Goal: Information Seeking & Learning: Find specific fact

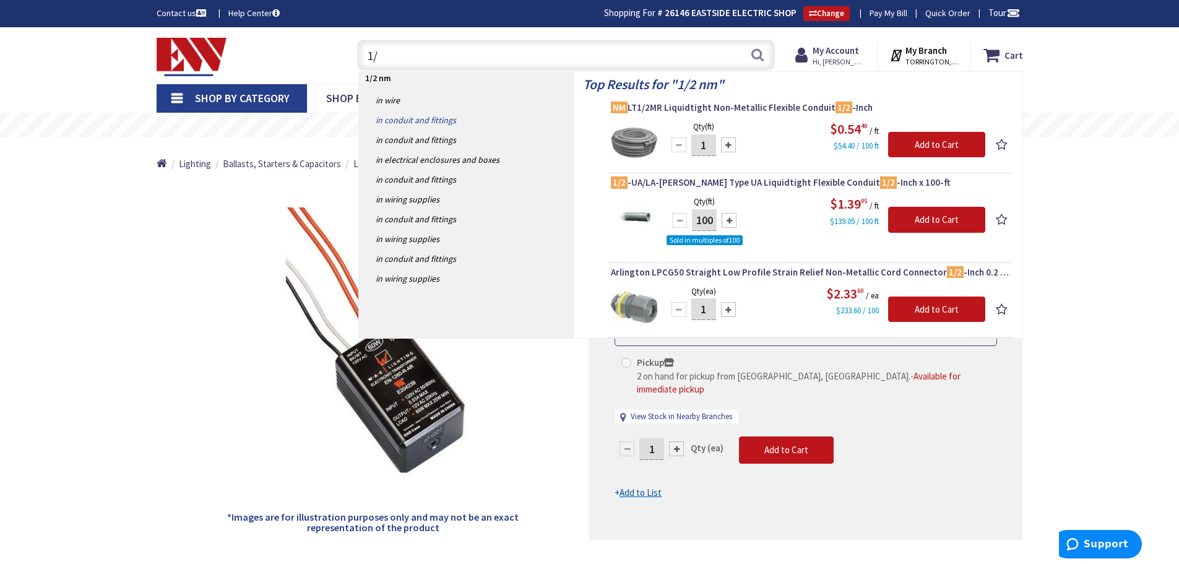
type input "1"
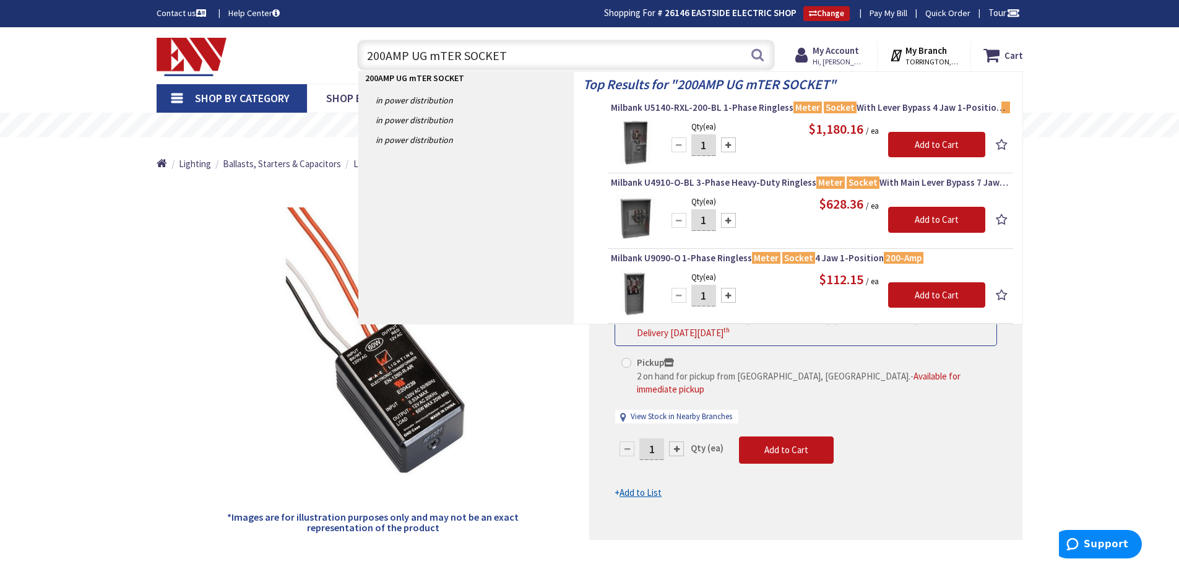
type input "200AMP UG mTER SOCKET"
click at [508, 56] on input "200AMP UG mTER SOCKET" at bounding box center [566, 55] width 418 height 31
type input "2"
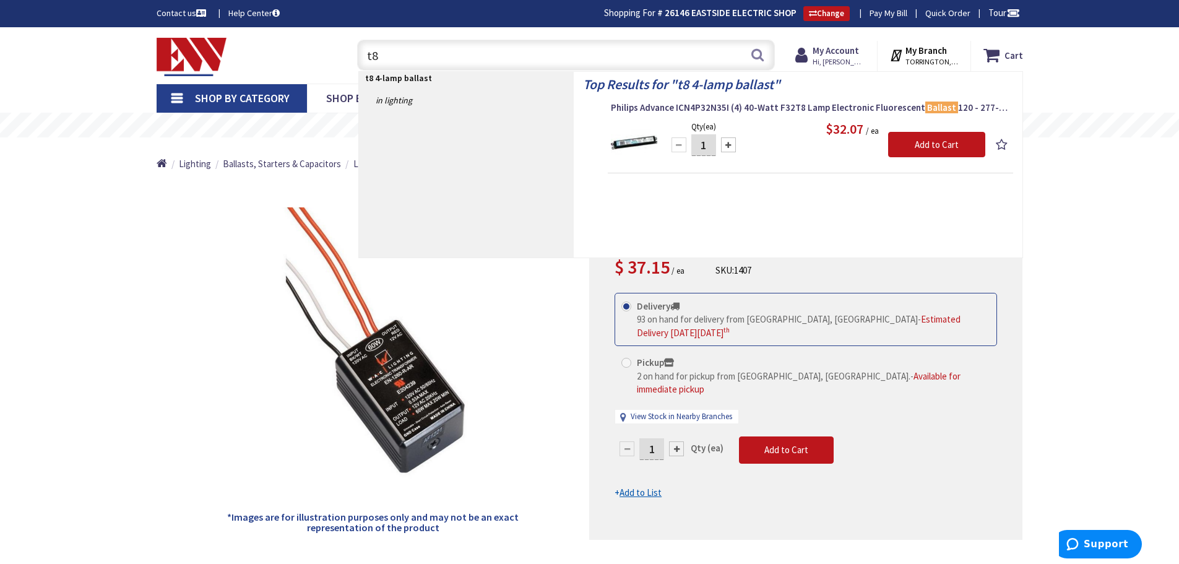
type input "t"
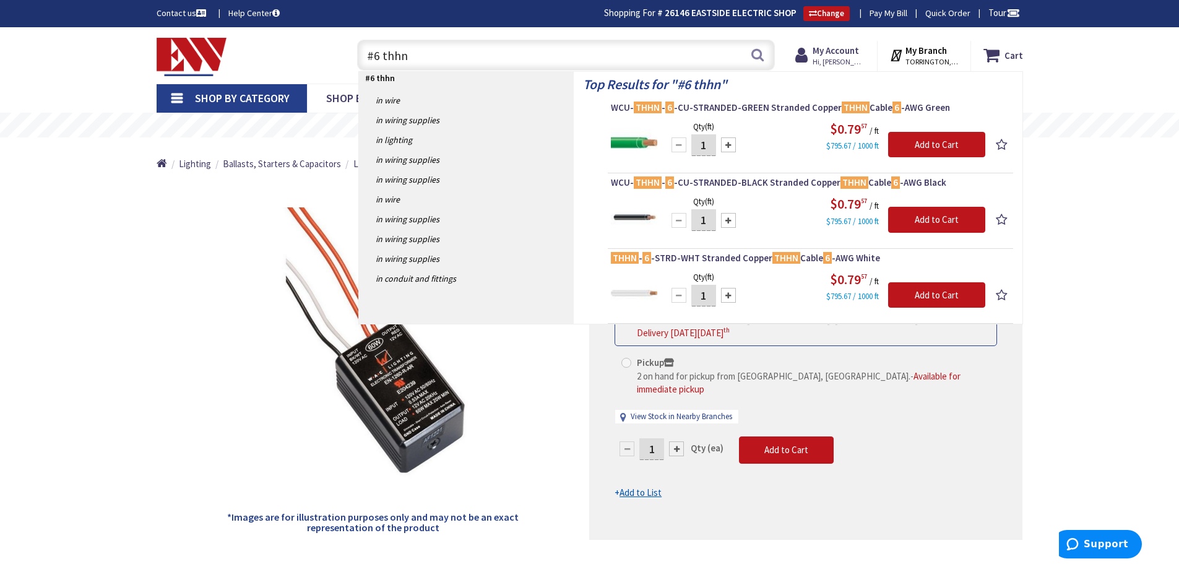
click at [378, 54] on input "#6 thhn" at bounding box center [566, 55] width 418 height 31
click at [422, 57] on input "#8 thhn" at bounding box center [566, 55] width 418 height 31
type input "#"
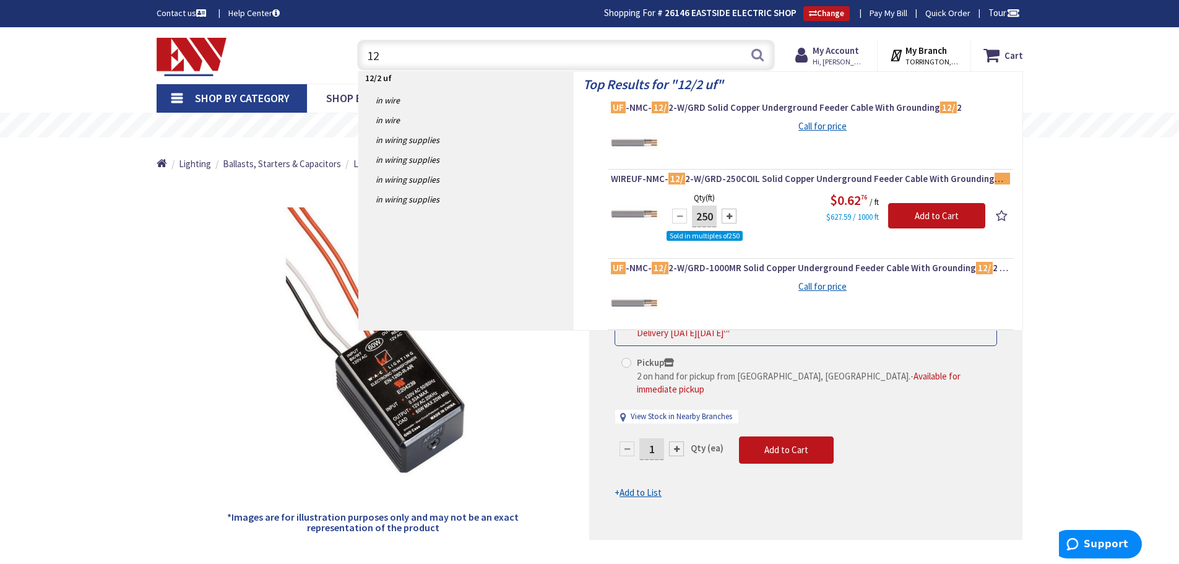
type input "1"
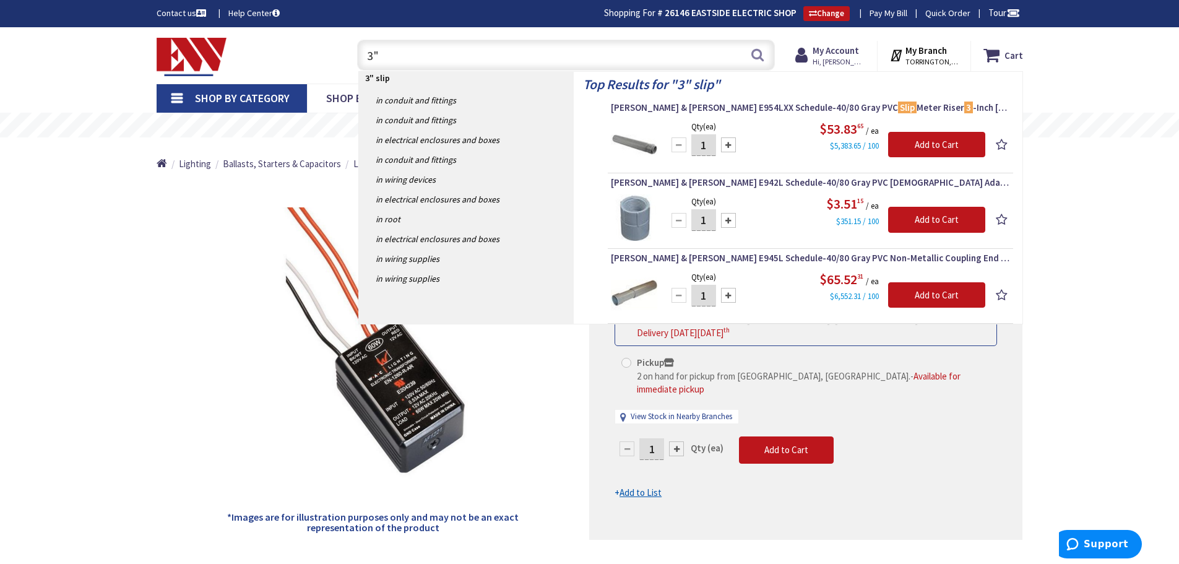
type input "3"
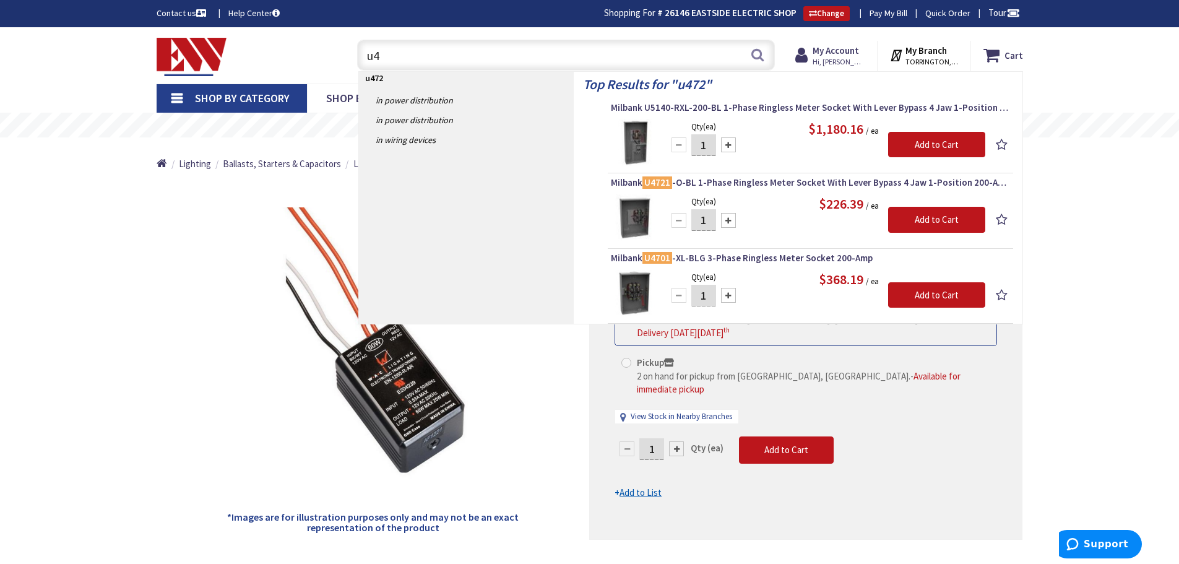
type input "u"
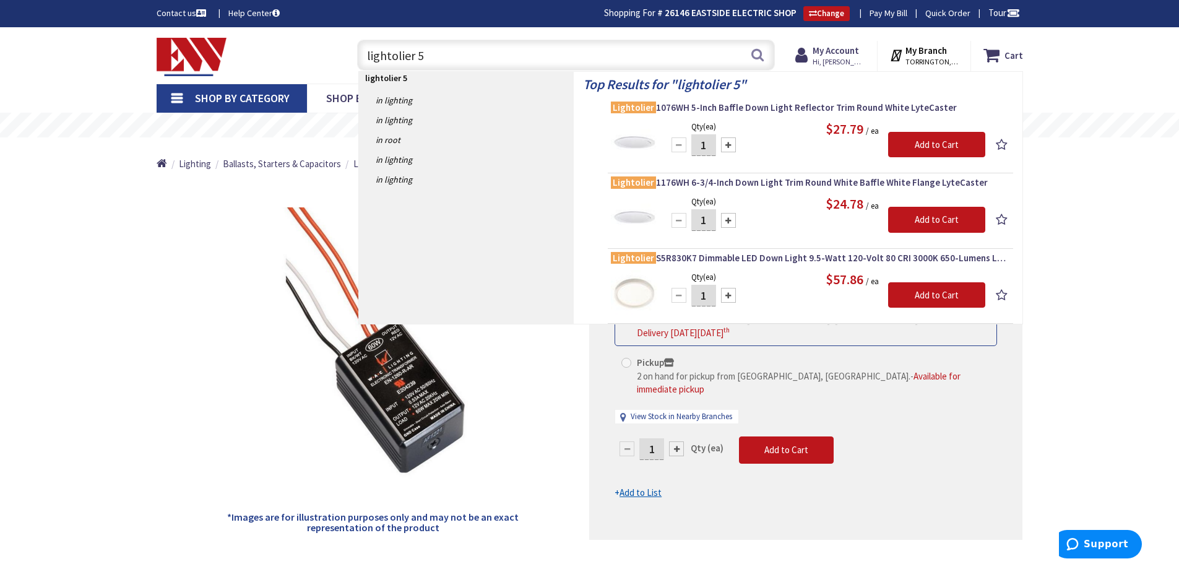
type input "lightolier 5""
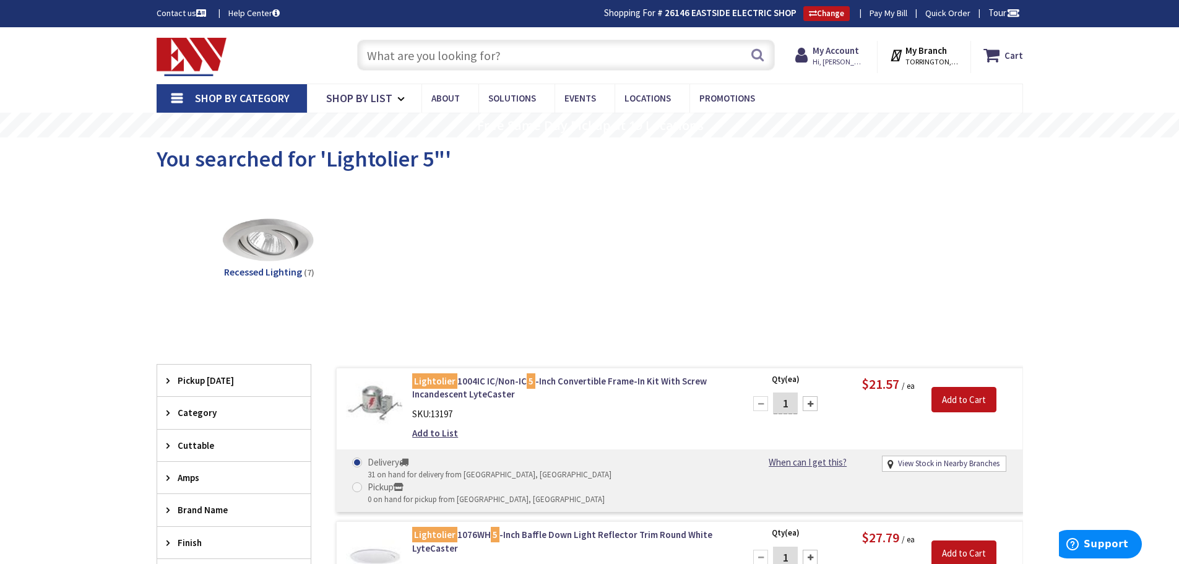
click at [427, 65] on input "text" at bounding box center [566, 55] width 418 height 31
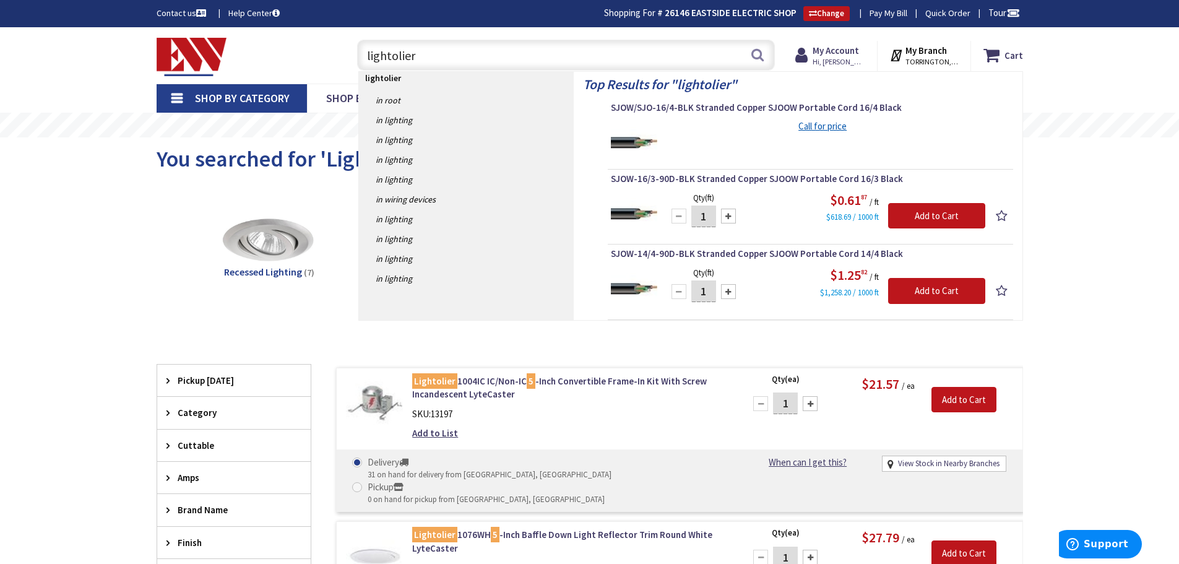
type input "lightolier 6"
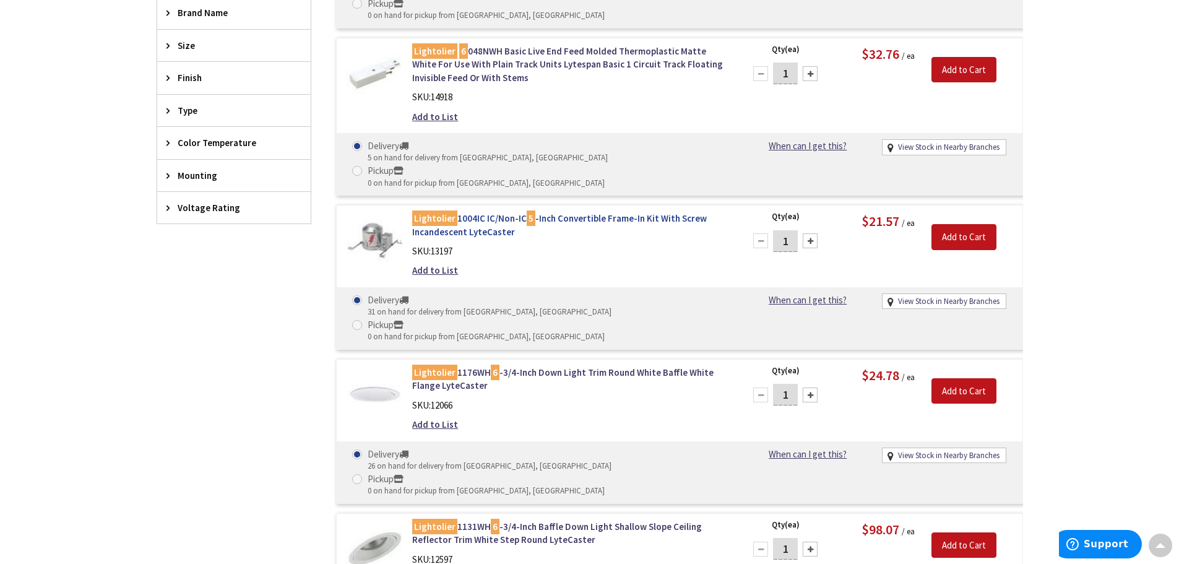
scroll to position [497, 0]
